Goal: Information Seeking & Learning: Learn about a topic

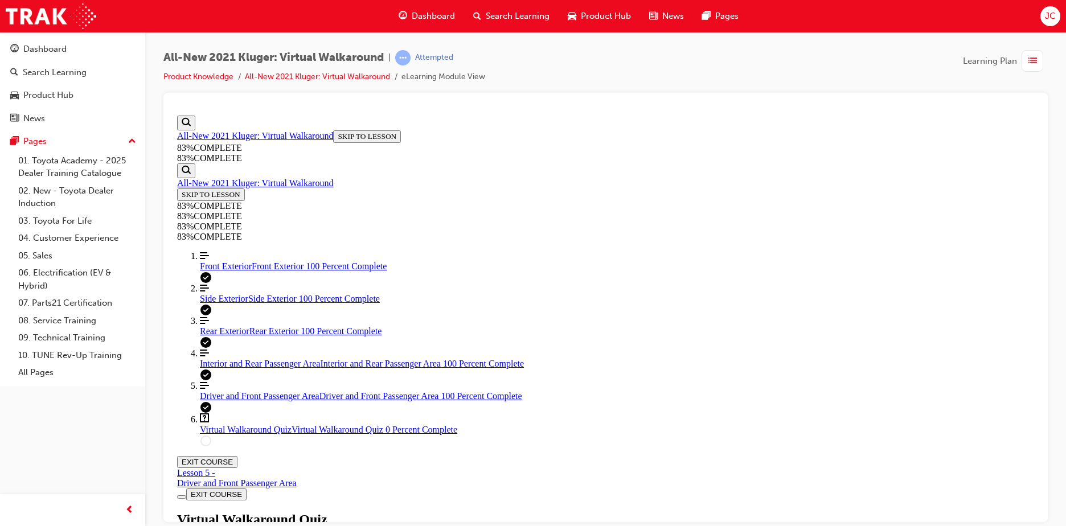
scroll to position [41, 0]
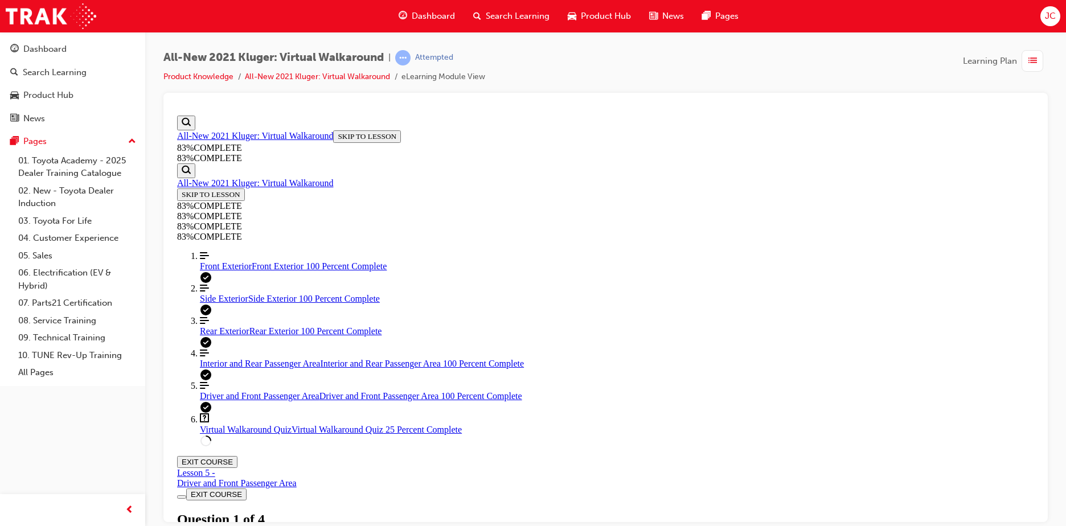
scroll to position [99, 0]
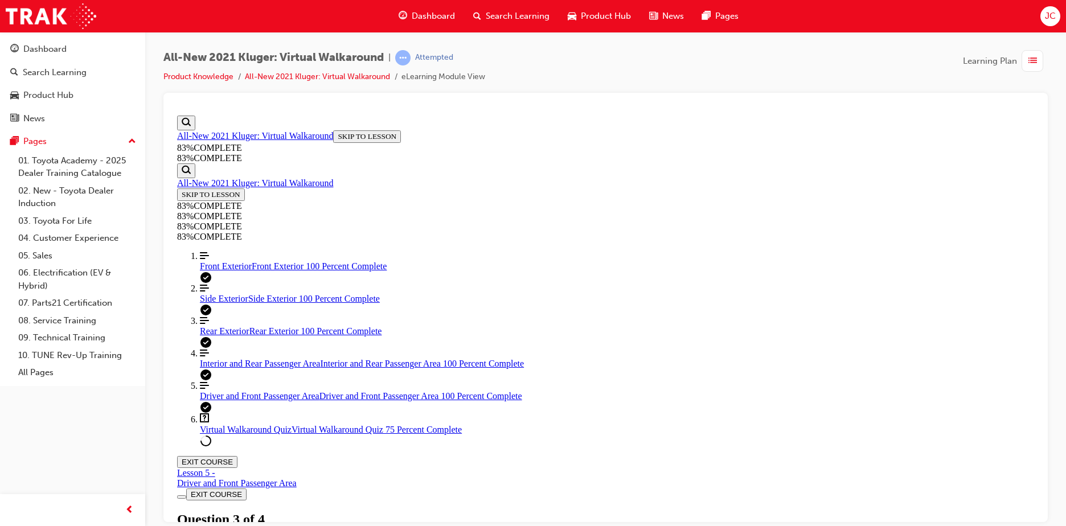
scroll to position [141, 0]
